Goal: Find specific page/section: Find specific page/section

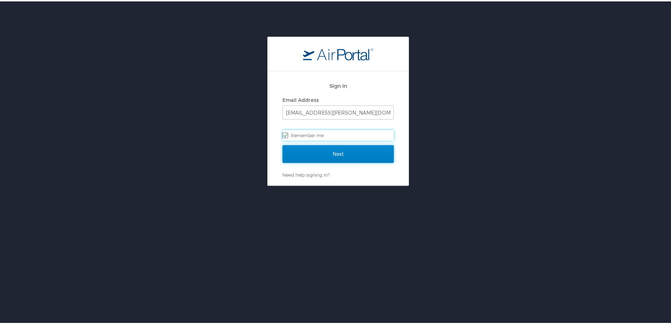
click at [338, 154] on input "Next" at bounding box center [338, 153] width 111 height 18
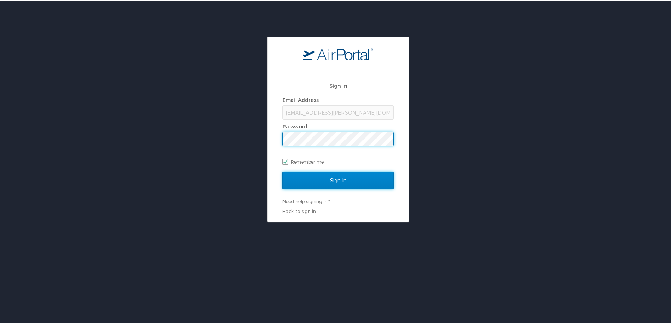
click at [295, 181] on input "Sign In" at bounding box center [338, 179] width 111 height 18
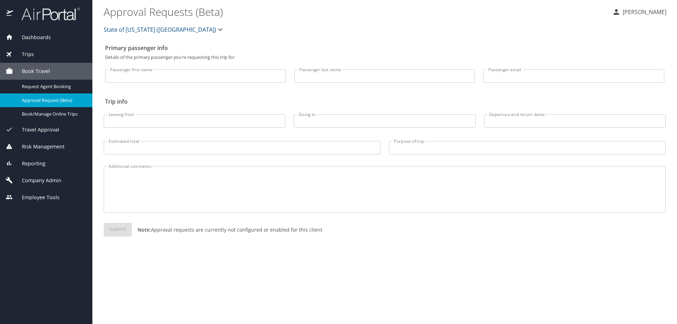
click at [40, 36] on span "Dashboards" at bounding box center [32, 37] width 38 height 8
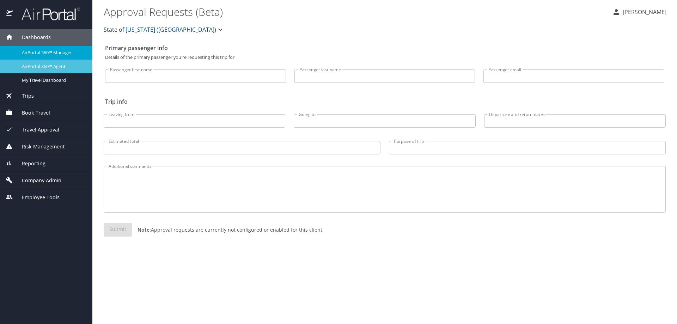
click at [47, 66] on span "AirPortal 360™ Agent" at bounding box center [53, 66] width 62 height 7
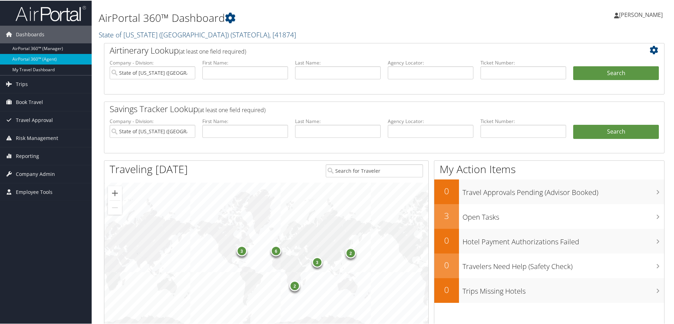
click at [269, 33] on span ", [ 41874 ]" at bounding box center [282, 34] width 27 height 10
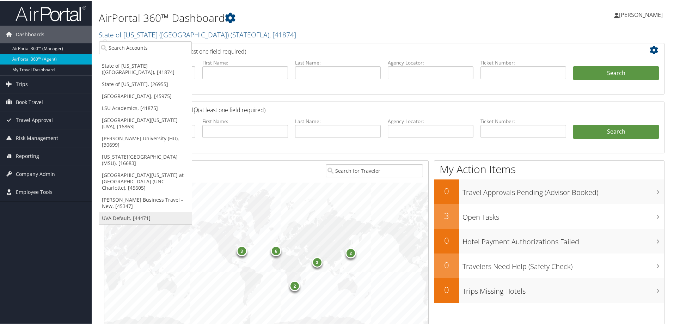
click at [153, 211] on link "UVA Default, [44471]" at bounding box center [145, 217] width 93 height 12
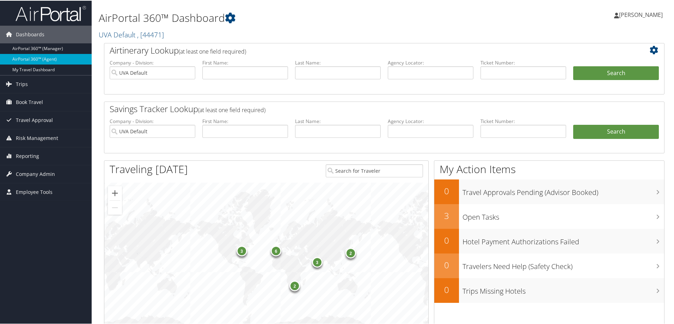
click at [39, 173] on span "Company Admin" at bounding box center [35, 174] width 39 height 18
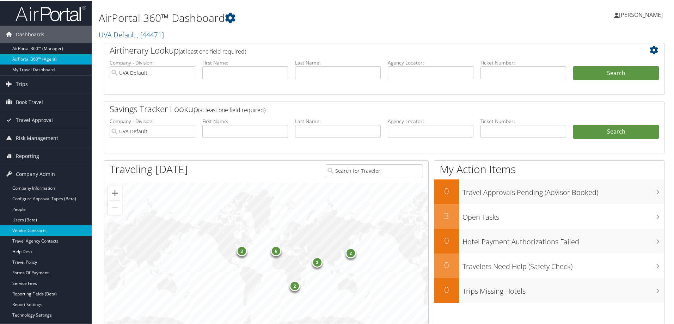
click at [41, 230] on link "Vendor Contracts" at bounding box center [46, 230] width 92 height 11
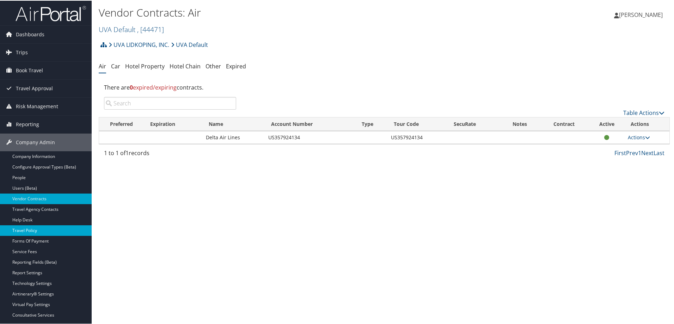
click at [33, 229] on link "Travel Policy" at bounding box center [46, 230] width 92 height 11
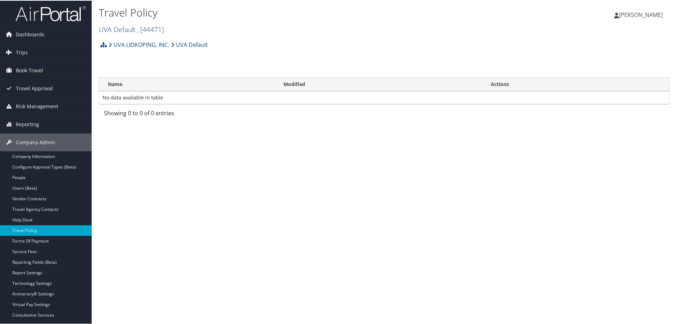
click at [152, 29] on span ", [ 44471 ]" at bounding box center [150, 29] width 27 height 10
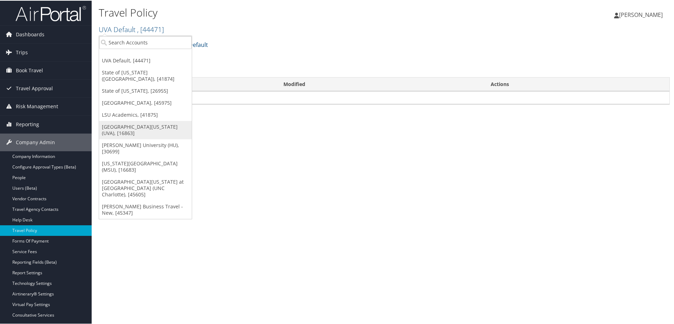
click at [139, 120] on link "[GEOGRAPHIC_DATA][US_STATE] (UVA), [16863]" at bounding box center [145, 129] width 93 height 18
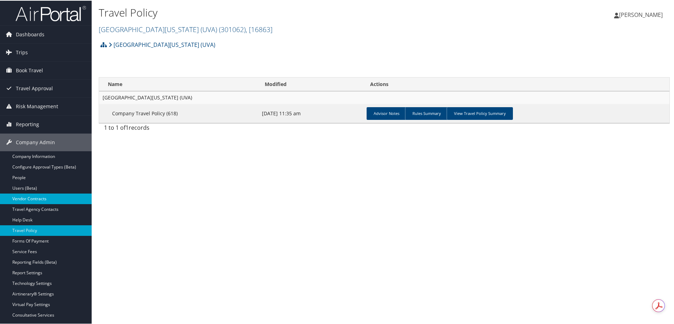
click at [38, 198] on link "Vendor Contracts" at bounding box center [46, 198] width 92 height 11
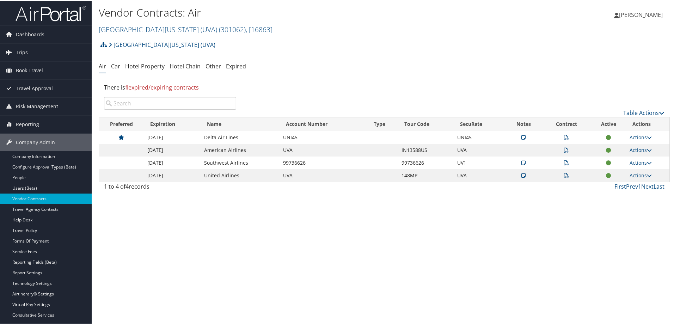
click at [523, 174] on icon at bounding box center [523, 174] width 4 height 5
